Goal: Task Accomplishment & Management: Manage account settings

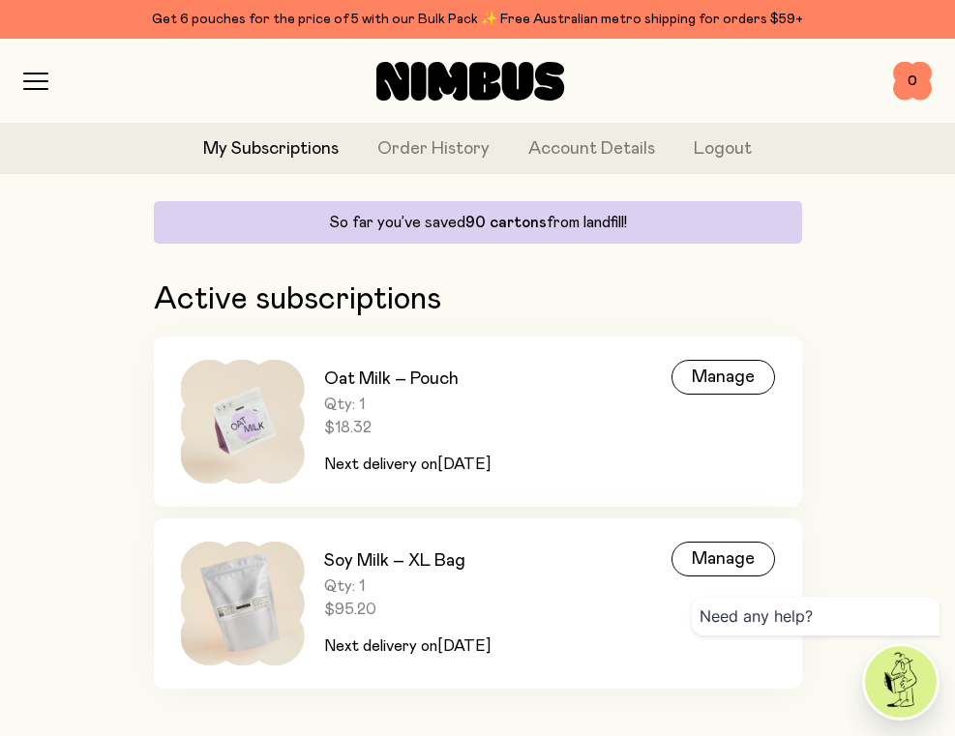
scroll to position [153, 0]
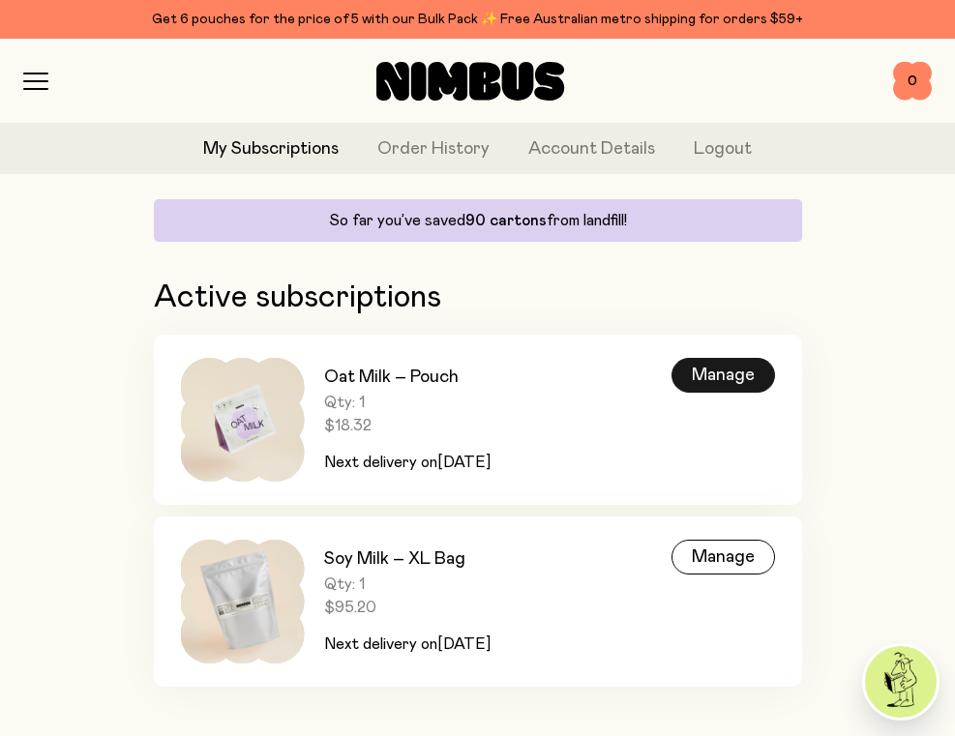
click at [681, 374] on div "Manage" at bounding box center [722, 375] width 103 height 35
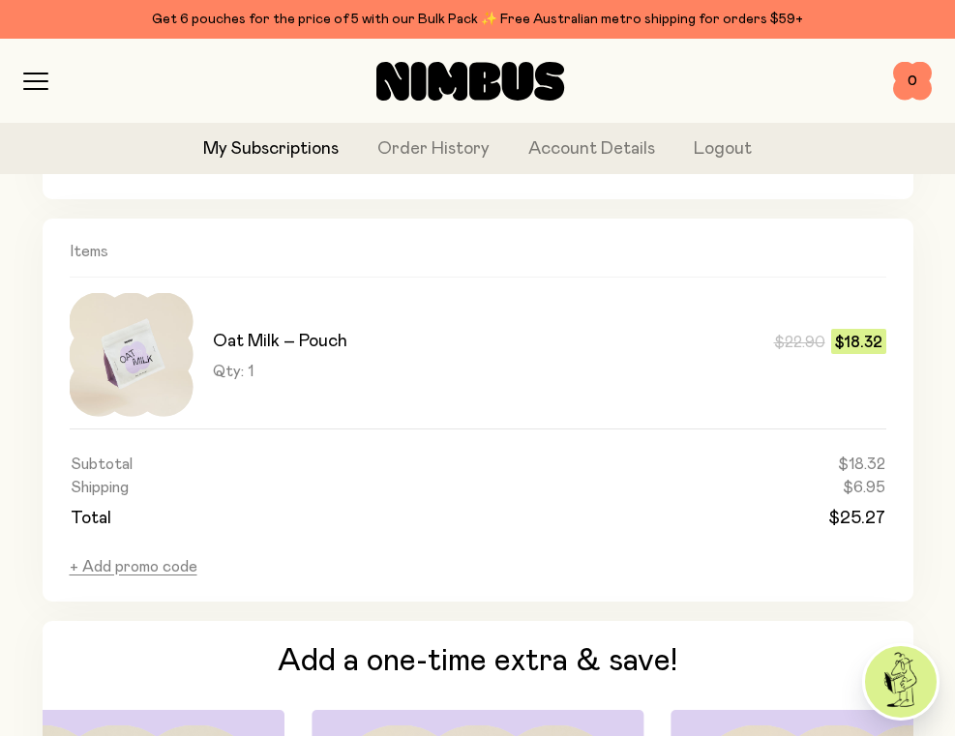
scroll to position [1246, 0]
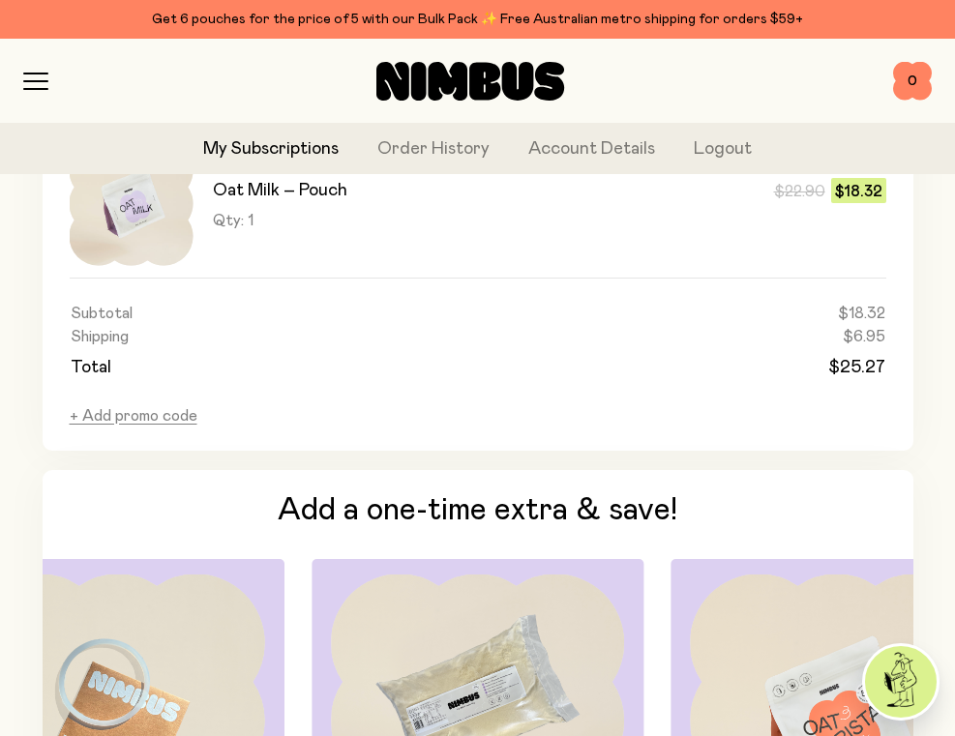
click at [262, 149] on link "My Subscriptions" at bounding box center [270, 149] width 135 height 26
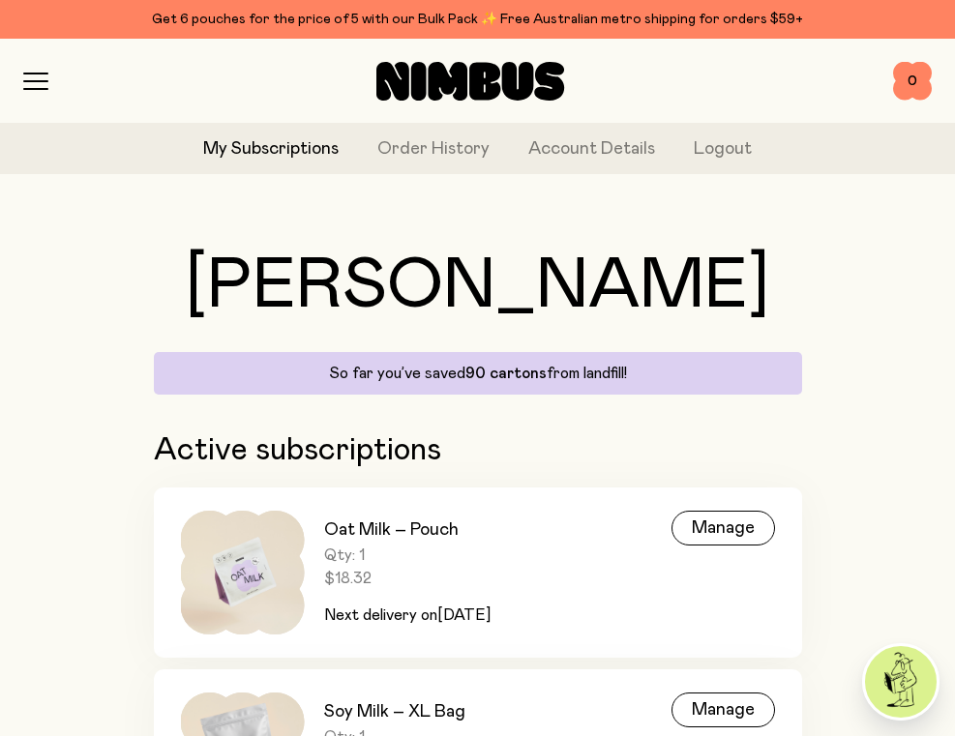
scroll to position [165, 0]
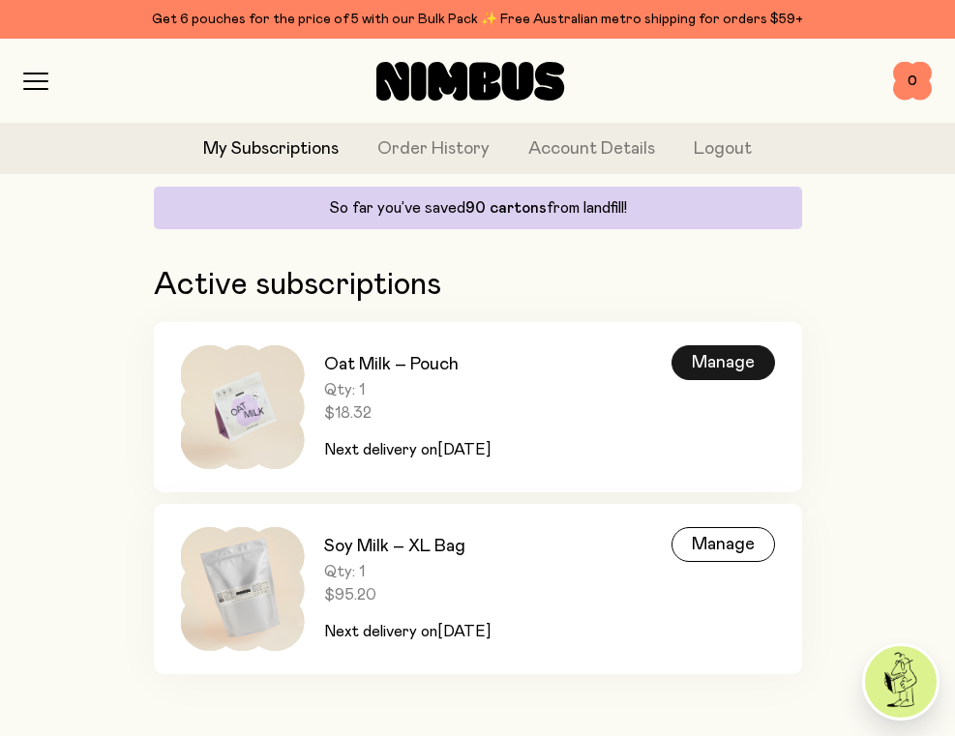
click at [708, 363] on div "Manage" at bounding box center [722, 362] width 103 height 35
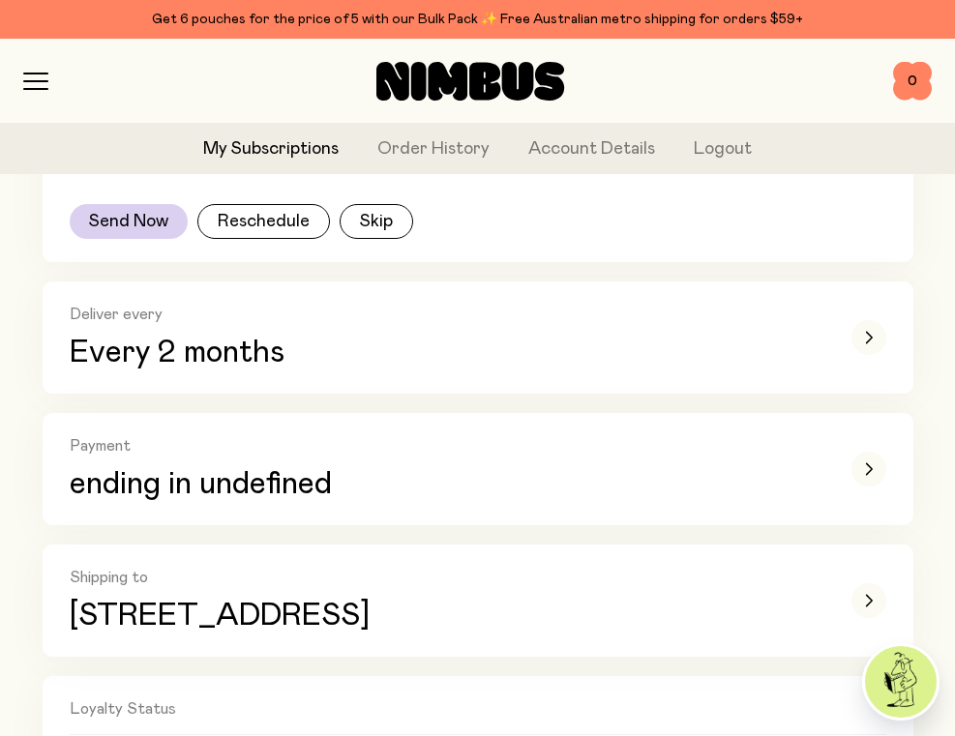
scroll to position [344, 0]
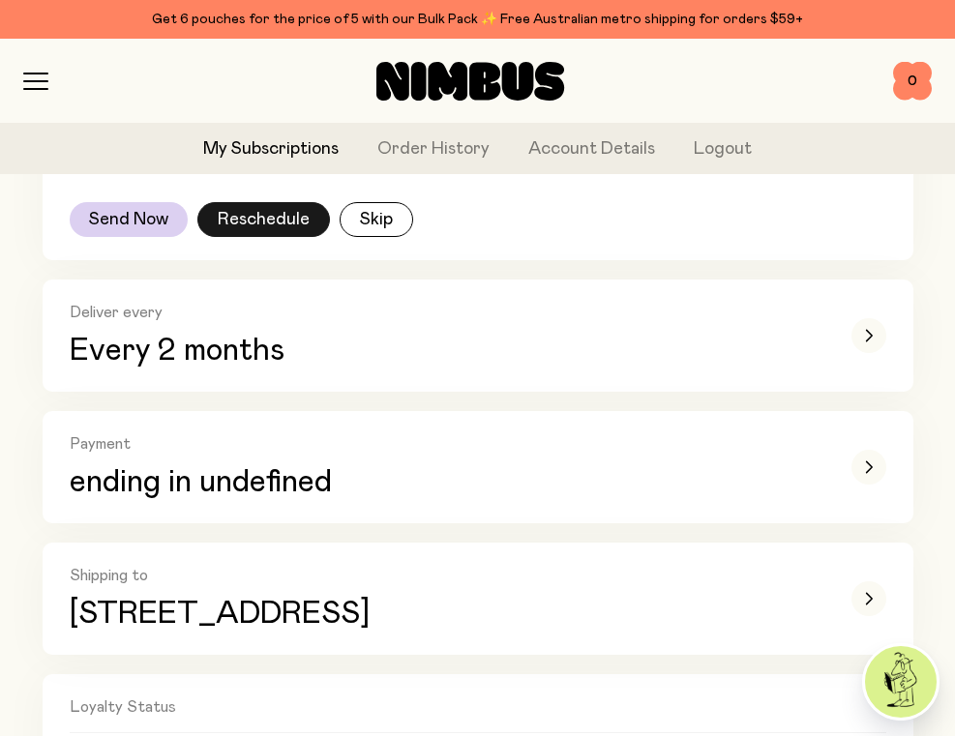
click at [265, 226] on button "Reschedule" at bounding box center [263, 219] width 133 height 35
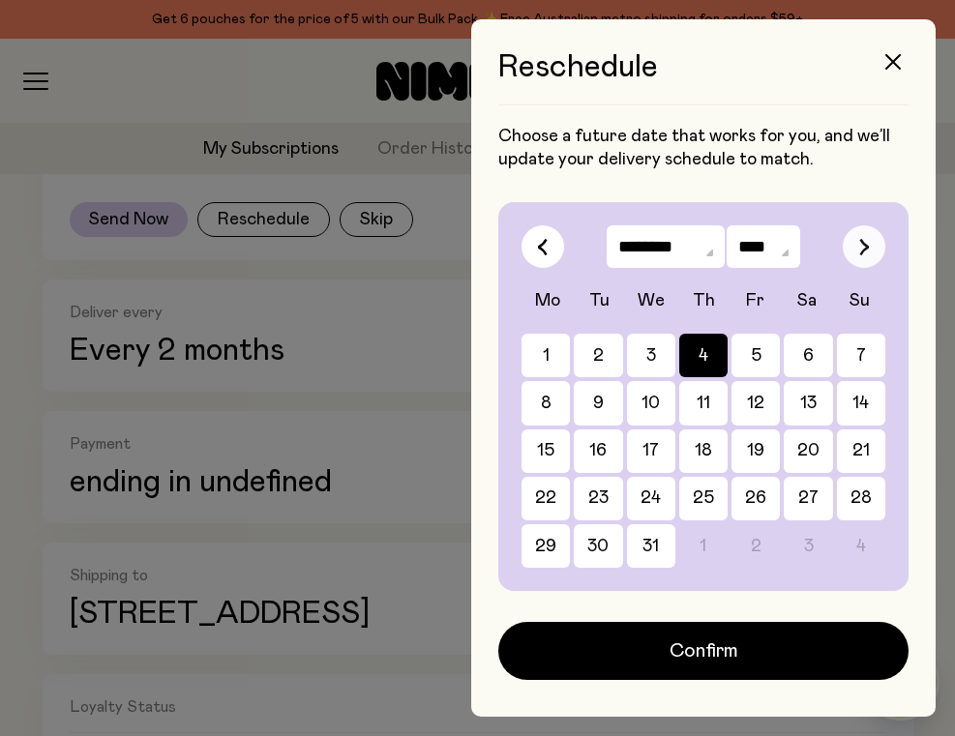
click at [854, 242] on button "button" at bounding box center [863, 246] width 43 height 43
select select "*"
select select "****"
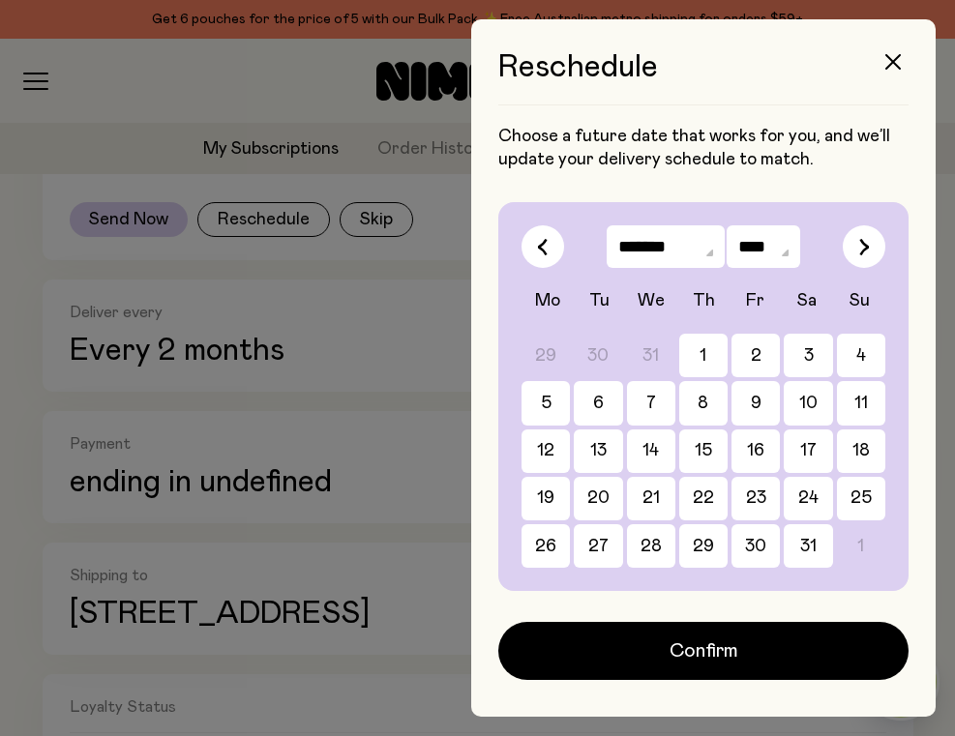
click at [833, 354] on div "29 30 31 1 2 3 4 5 6 7 8 9 10 11 12 13 14 15 16 17 18 19 20 21 22 23 24 25 26 2…" at bounding box center [703, 451] width 364 height 234
click at [865, 357] on button "4" at bounding box center [861, 356] width 48 height 44
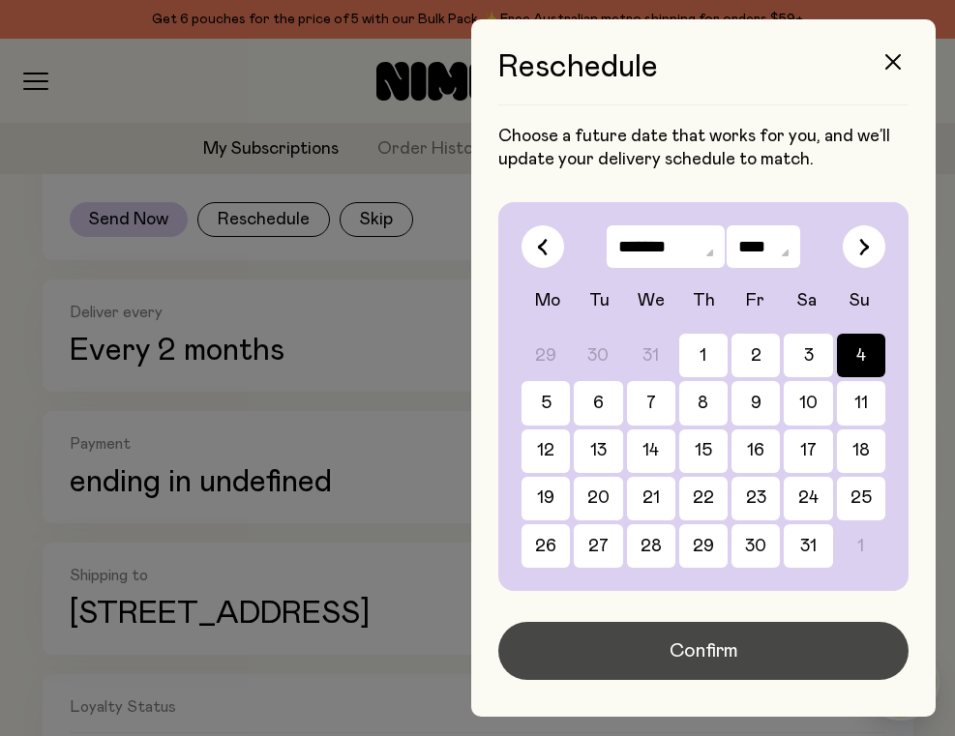
click at [816, 651] on button "Confirm" at bounding box center [703, 651] width 410 height 58
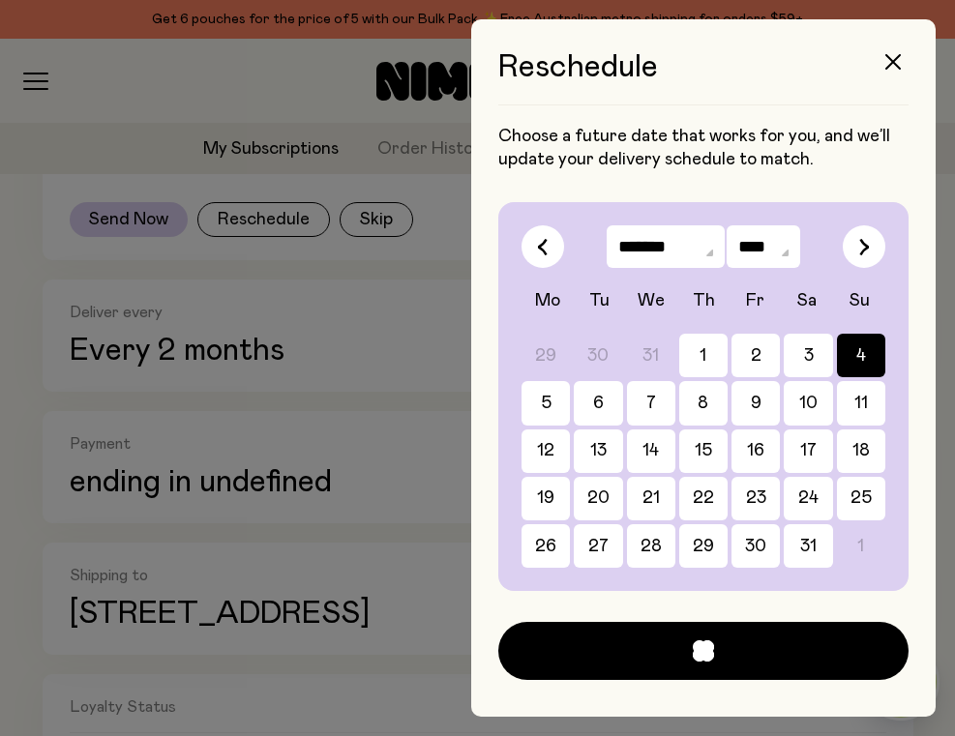
scroll to position [344, 0]
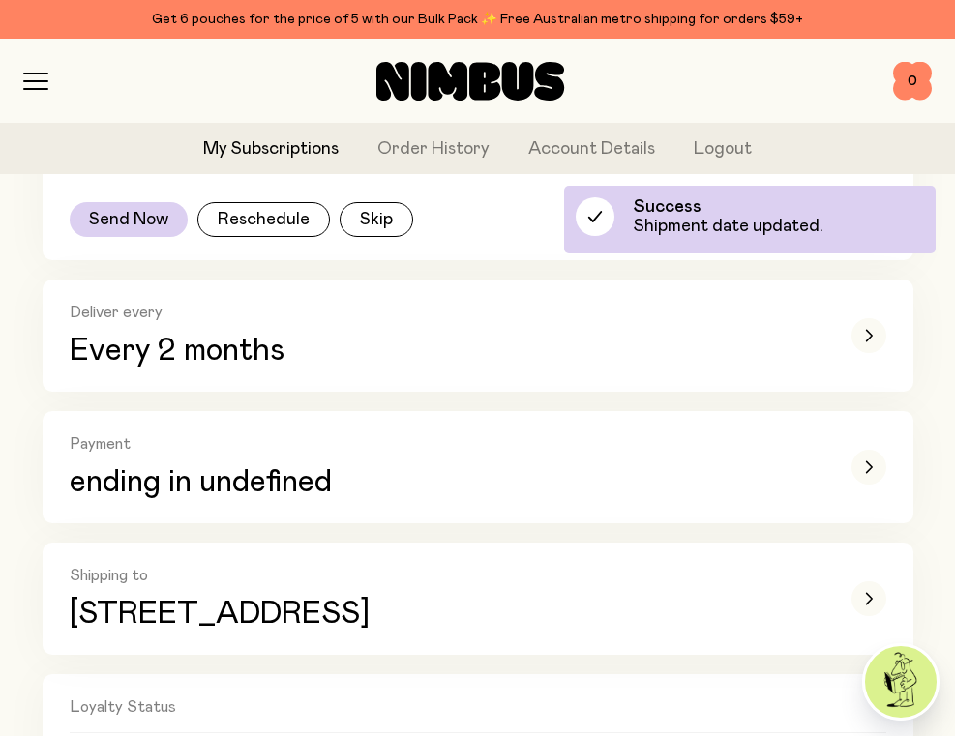
click at [264, 146] on link "My Subscriptions" at bounding box center [270, 149] width 135 height 26
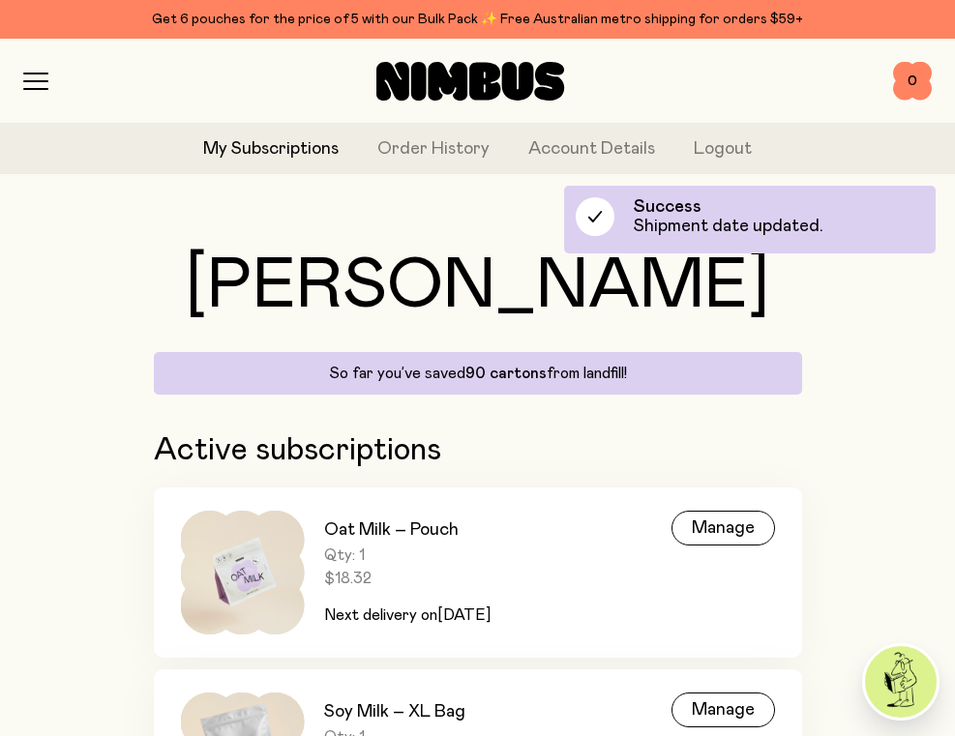
scroll to position [165, 0]
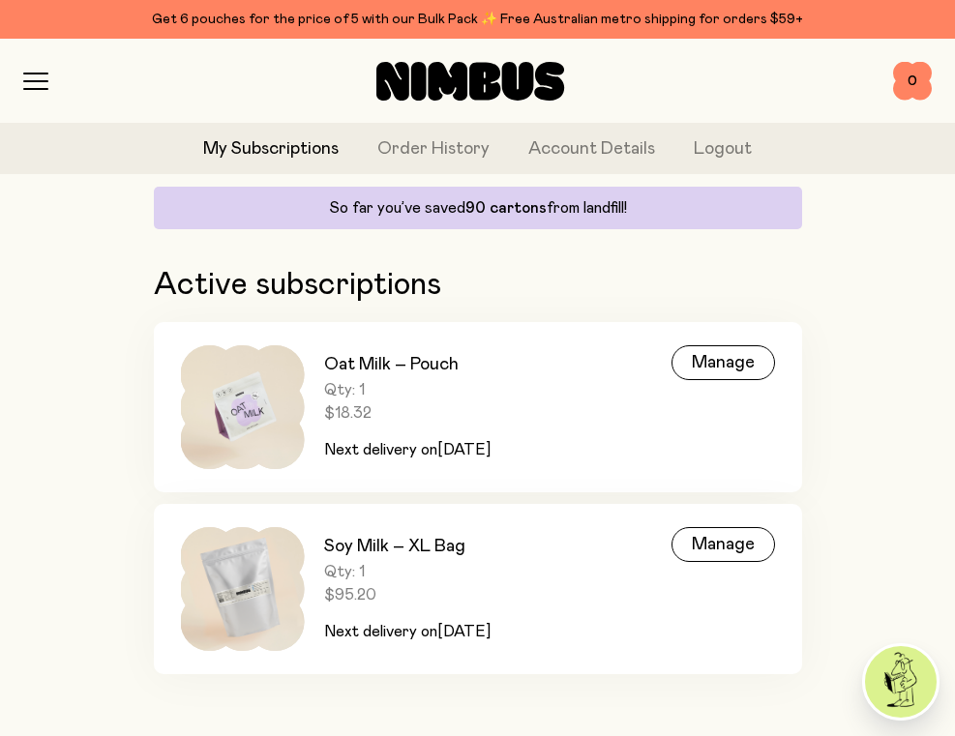
click at [391, 362] on h3 "Oat Milk – Pouch" at bounding box center [407, 364] width 166 height 23
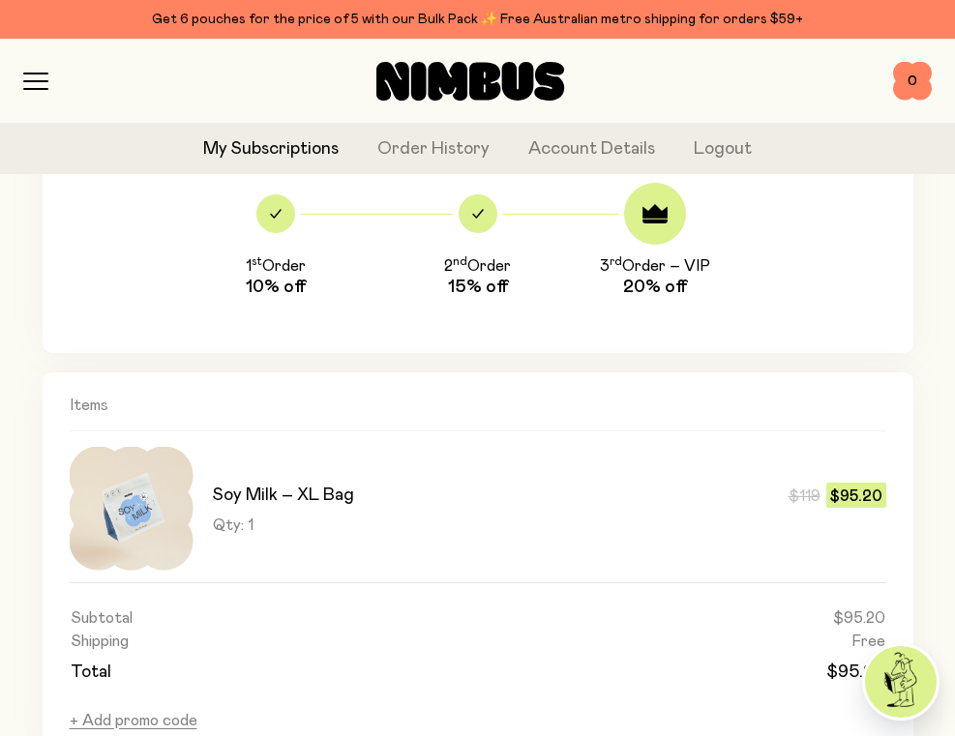
scroll to position [943, 0]
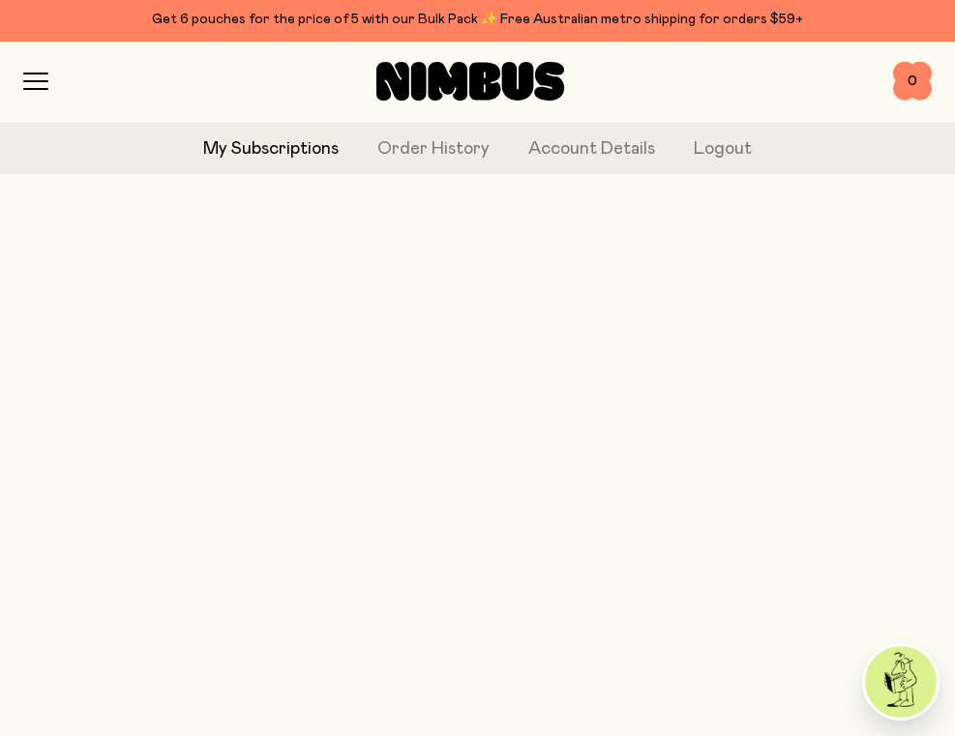
scroll to position [165, 0]
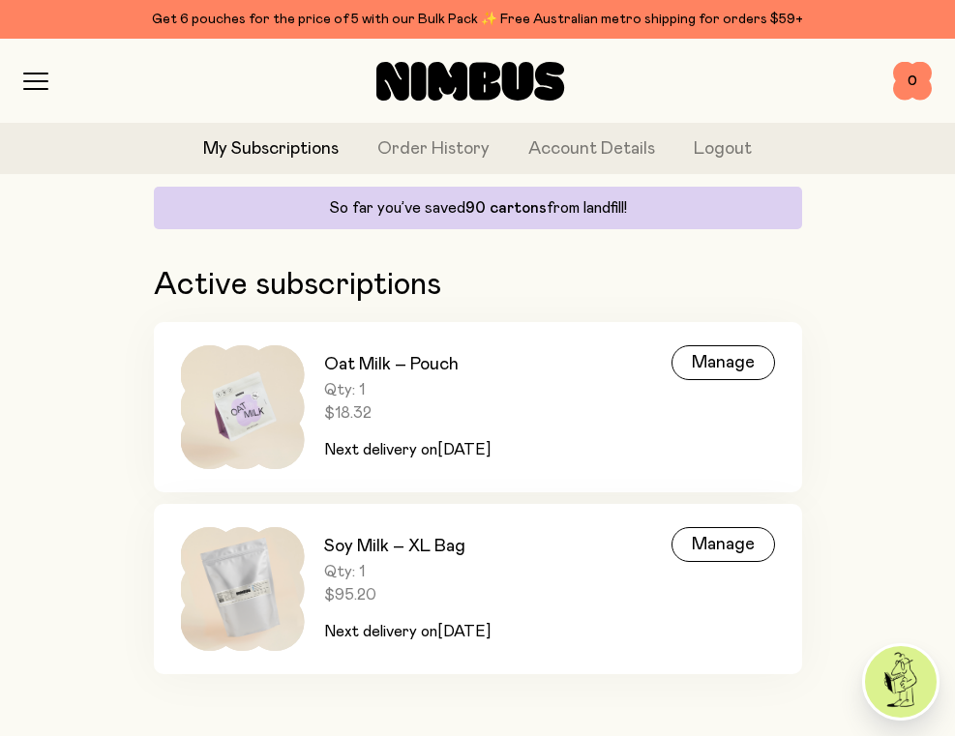
click at [416, 551] on h3 "Soy Milk – XL Bag" at bounding box center [407, 546] width 166 height 23
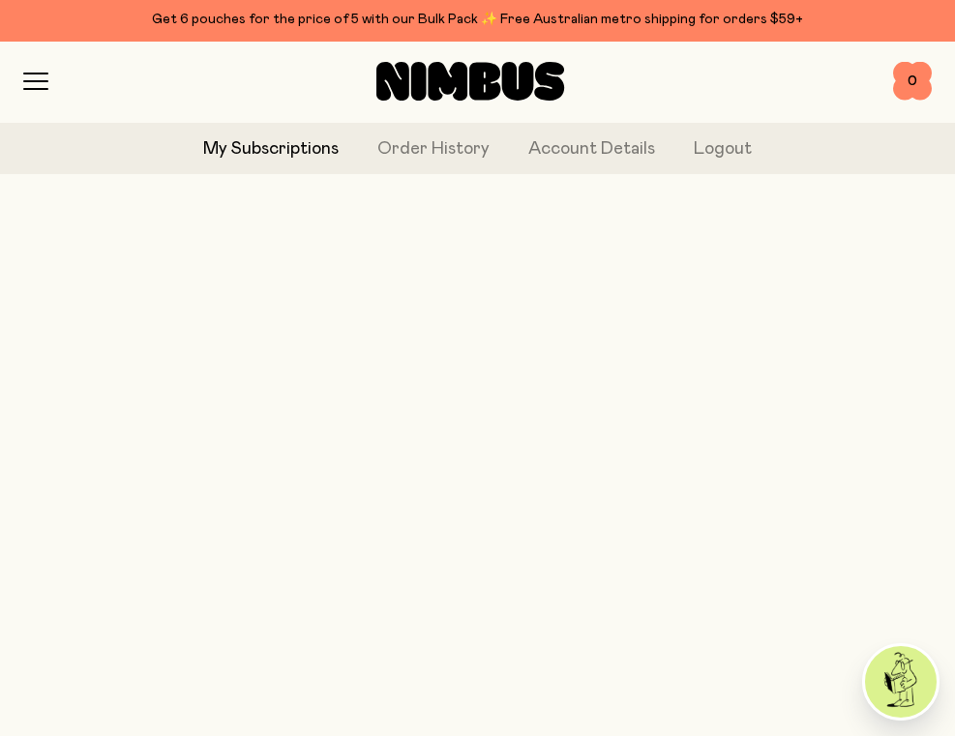
scroll to position [165, 0]
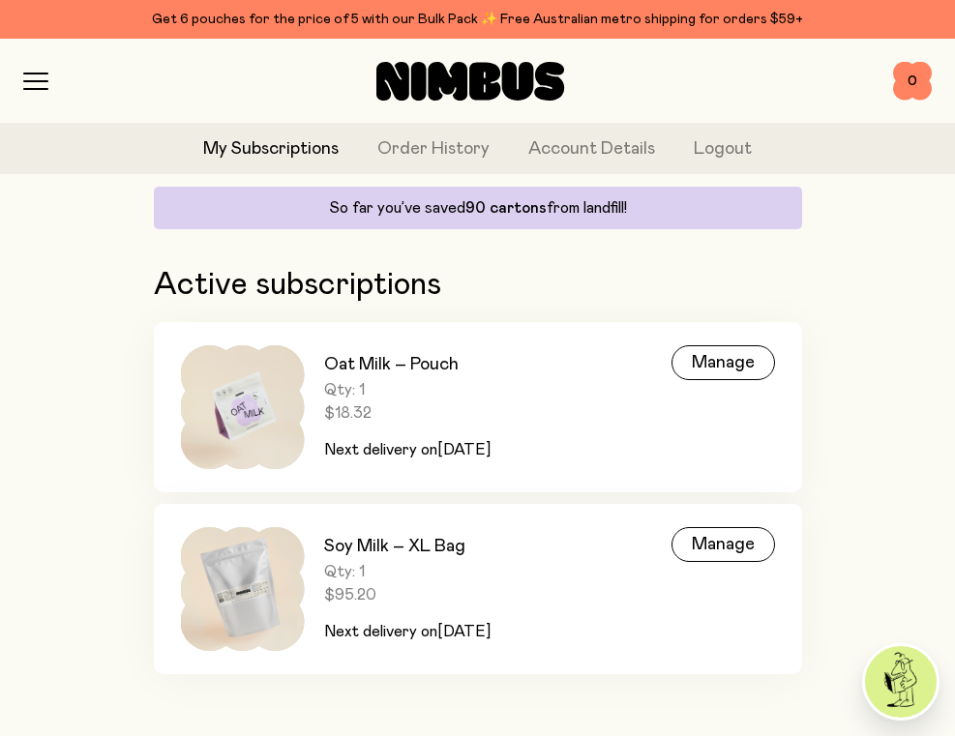
click at [338, 362] on h3 "Oat Milk – Pouch" at bounding box center [407, 364] width 166 height 23
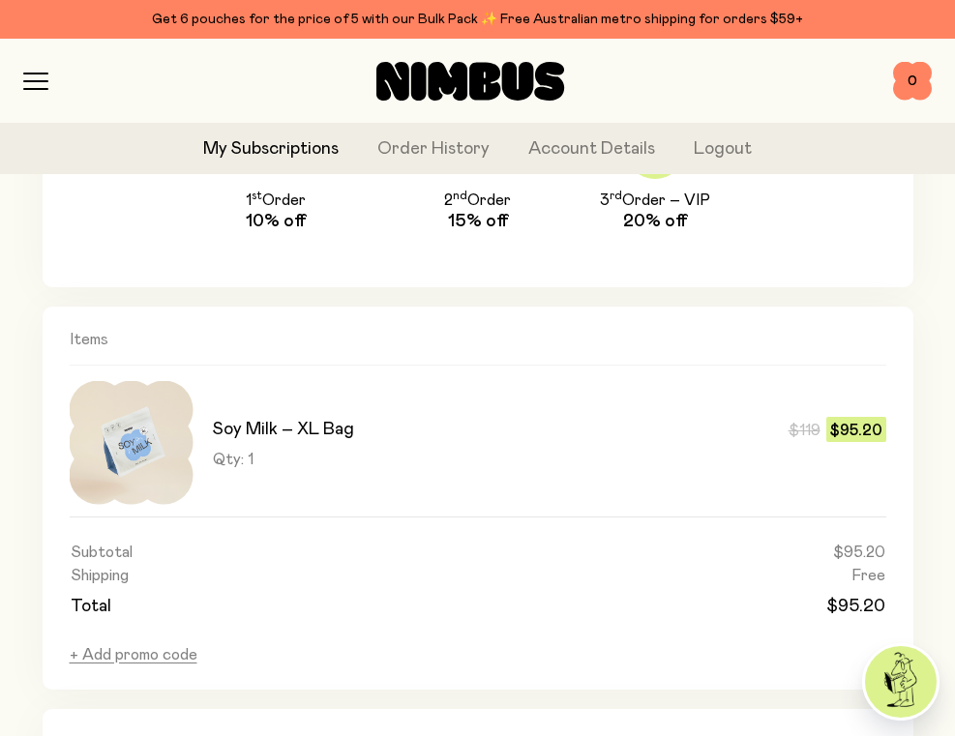
scroll to position [1006, 0]
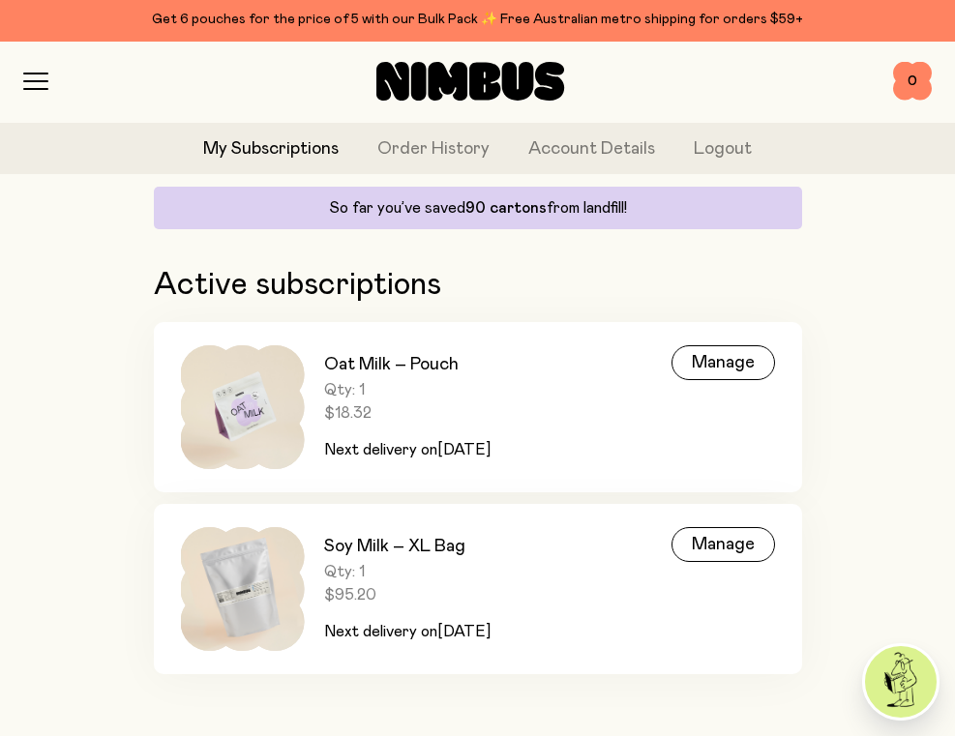
scroll to position [165, 0]
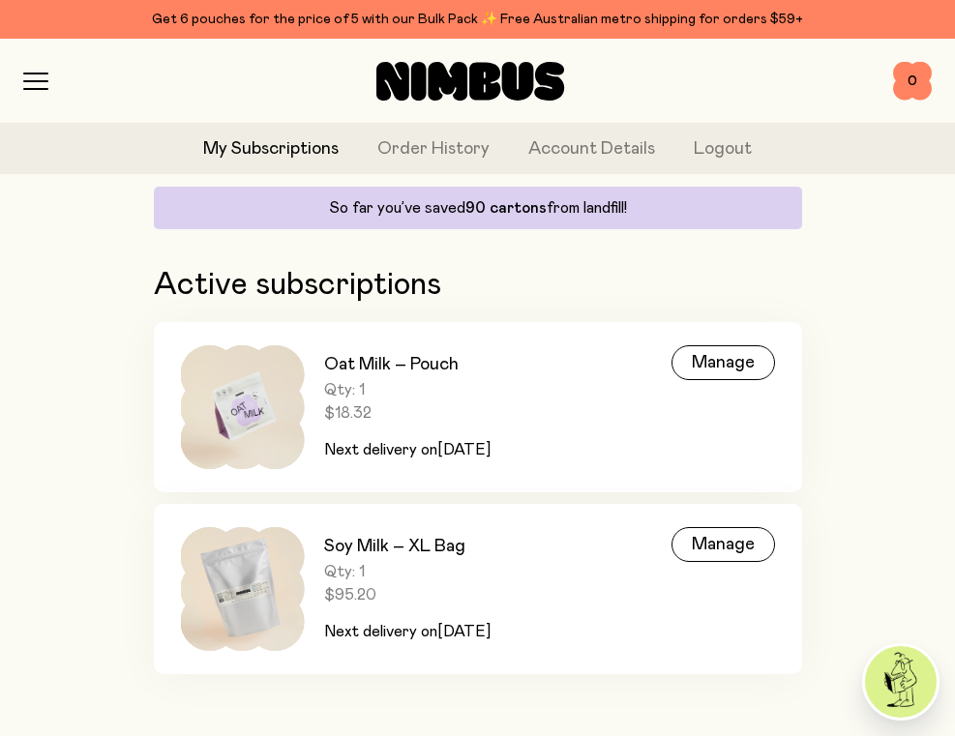
click at [256, 403] on img at bounding box center [243, 407] width 124 height 124
